Goal: Information Seeking & Learning: Learn about a topic

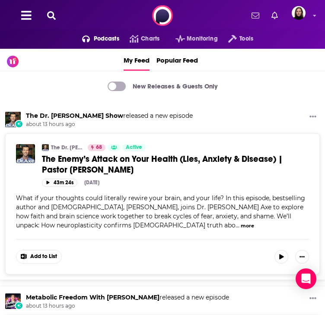
click at [94, 45] on span "Podcasts" at bounding box center [106, 39] width 25 height 12
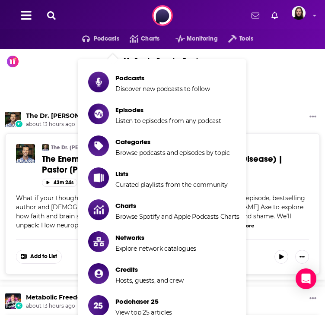
click at [242, 124] on div "The Dr. [PERSON_NAME] Show released a new episode about 13 hours ago The Dr. [P…" at bounding box center [162, 192] width 325 height 175
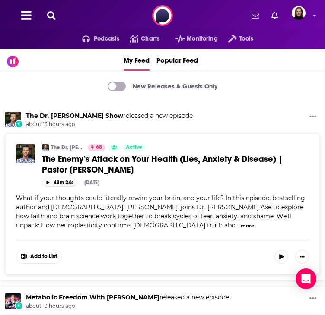
click at [28, 22] on button at bounding box center [27, 15] width 16 height 13
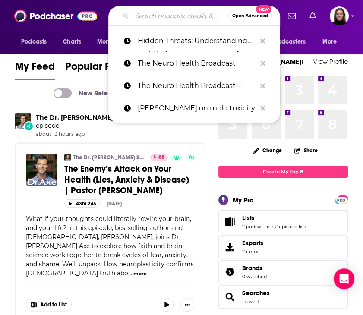
click at [170, 18] on input "Search podcasts, credits, & more..." at bounding box center [180, 16] width 96 height 14
paste input "[PERSON_NAME][GEOGRAPHIC_DATA], [GEOGRAPHIC_DATA], [GEOGRAPHIC_DATA] (just sout…"
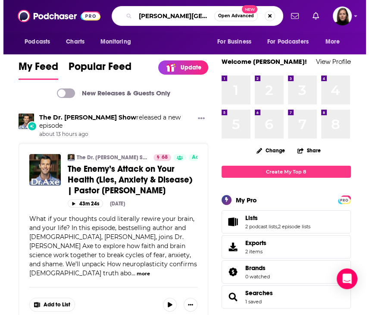
scroll to position [0, 95]
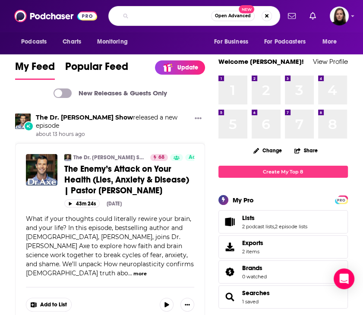
type input "[PERSON_NAME][GEOGRAPHIC_DATA], [GEOGRAPHIC_DATA], [GEOGRAPHIC_DATA] (just sout…"
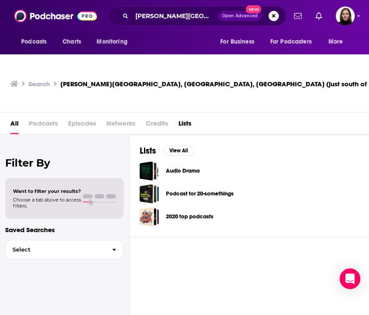
click at [121, 80] on h3 "[PERSON_NAME][GEOGRAPHIC_DATA], [GEOGRAPHIC_DATA], [GEOGRAPHIC_DATA] (just sout…" at bounding box center [250, 84] width 380 height 8
click at [122, 80] on h3 "[PERSON_NAME][GEOGRAPHIC_DATA], [GEOGRAPHIC_DATA], [GEOGRAPHIC_DATA] (just sout…" at bounding box center [250, 84] width 380 height 8
click at [14, 116] on span "All" at bounding box center [14, 125] width 8 height 18
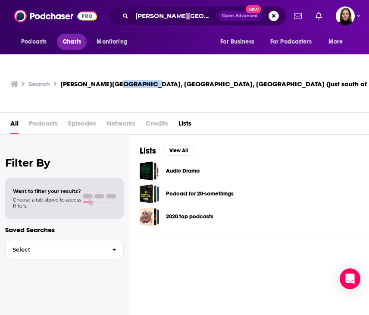
click at [70, 41] on span "Charts" at bounding box center [72, 42] width 19 height 12
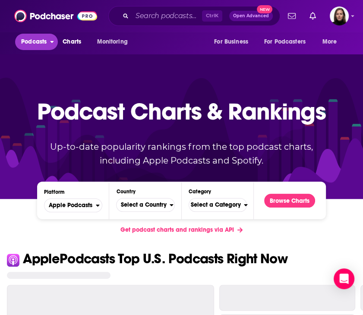
click at [43, 45] on span "Podcasts" at bounding box center [33, 42] width 25 height 12
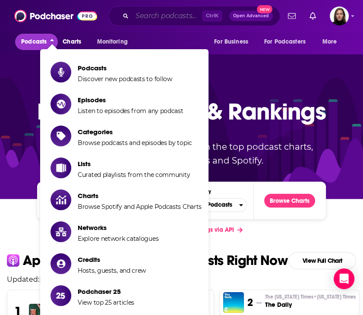
click at [157, 19] on input "Search podcasts, credits, & more..." at bounding box center [167, 16] width 70 height 14
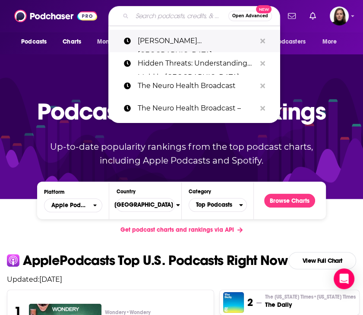
drag, startPoint x: 157, startPoint y: 19, endPoint x: 135, endPoint y: 41, distance: 30.8
click at [135, 41] on link "[PERSON_NAME][GEOGRAPHIC_DATA], [GEOGRAPHIC_DATA], [GEOGRAPHIC_DATA] (just sout…" at bounding box center [194, 41] width 172 height 22
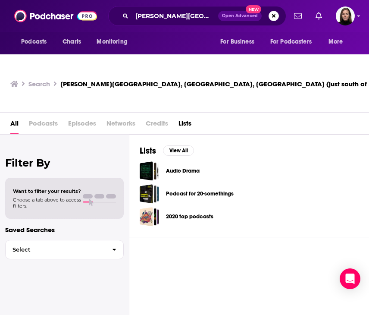
click at [14, 116] on span "All" at bounding box center [14, 125] width 8 height 18
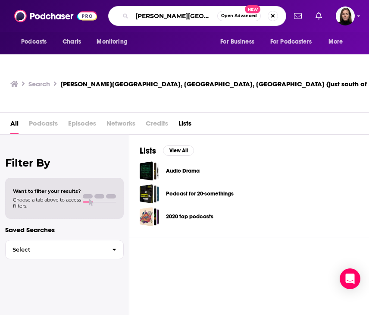
scroll to position [0, 88]
drag, startPoint x: 235, startPoint y: 16, endPoint x: 324, endPoint y: 22, distance: 89.5
click at [324, 22] on div "Podcasts Charts Monitoring [PERSON_NAME][GEOGRAPHIC_DATA], [GEOGRAPHIC_DATA], […" at bounding box center [184, 16] width 369 height 32
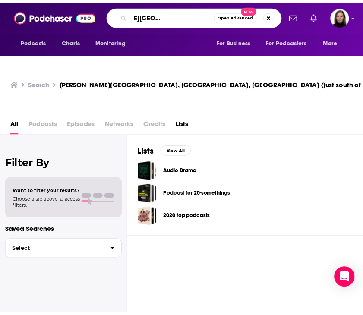
scroll to position [0, 0]
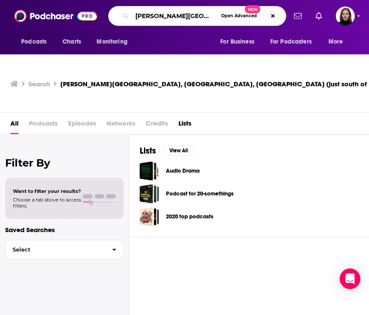
click at [188, 20] on input "[PERSON_NAME][GEOGRAPHIC_DATA]," at bounding box center [174, 16] width 85 height 14
type input "[PERSON_NAME][GEOGRAPHIC_DATA]"
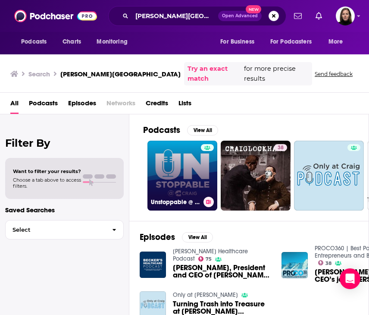
click at [193, 154] on link "Unstoppable @ [PERSON_NAME]" at bounding box center [183, 176] width 70 height 70
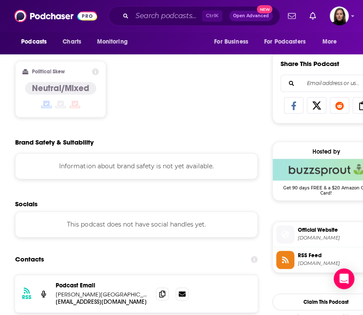
scroll to position [518, 0]
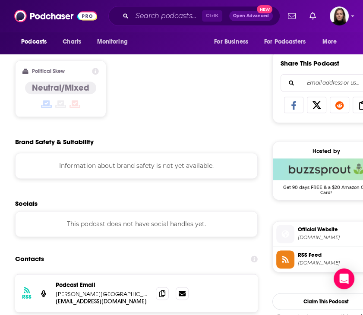
click at [320, 231] on span "Official Website" at bounding box center [337, 230] width 79 height 8
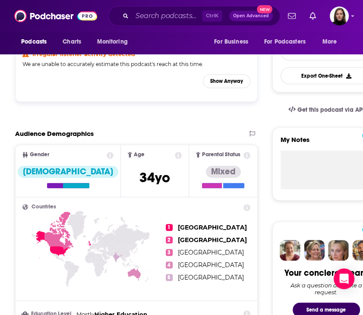
scroll to position [0, 0]
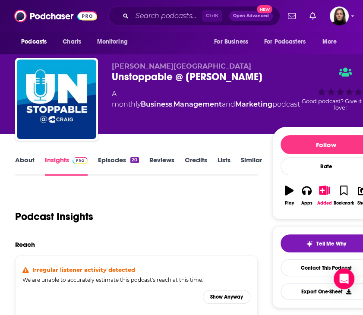
click at [26, 159] on link "About" at bounding box center [24, 166] width 19 height 20
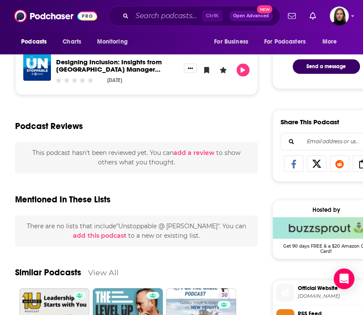
scroll to position [526, 0]
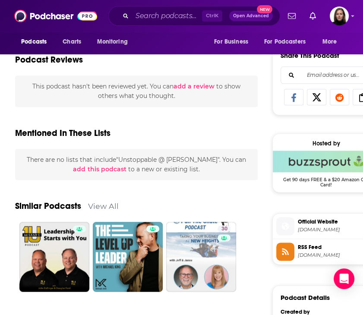
click at [322, 224] on span "Official Website" at bounding box center [337, 222] width 79 height 8
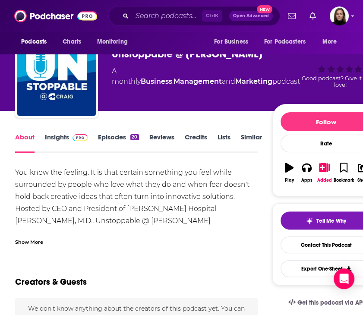
scroll to position [0, 0]
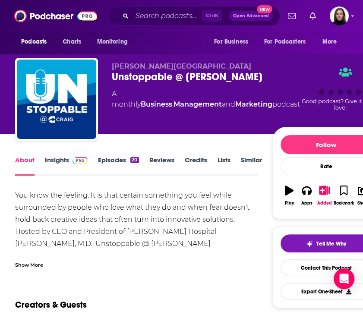
click at [70, 160] on span at bounding box center [78, 160] width 19 height 8
